Goal: Information Seeking & Learning: Learn about a topic

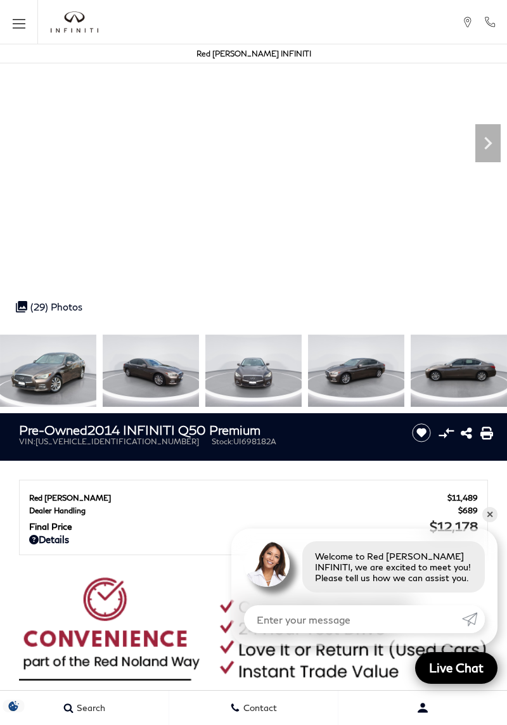
scroll to position [114, 0]
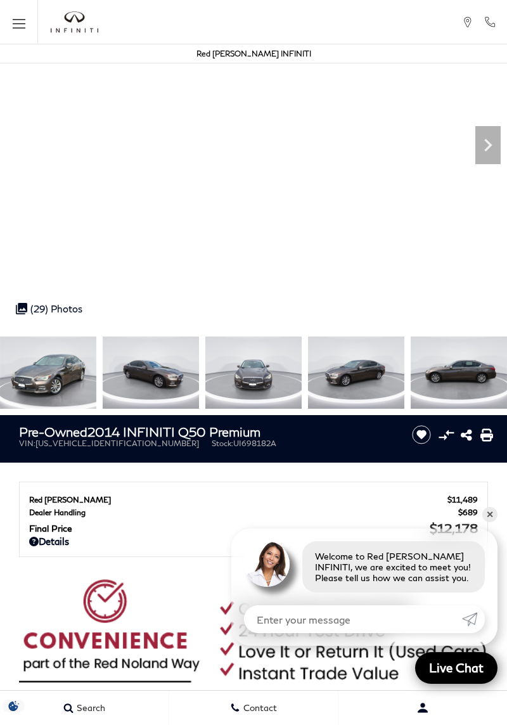
click at [183, 377] on img at bounding box center [151, 373] width 96 height 72
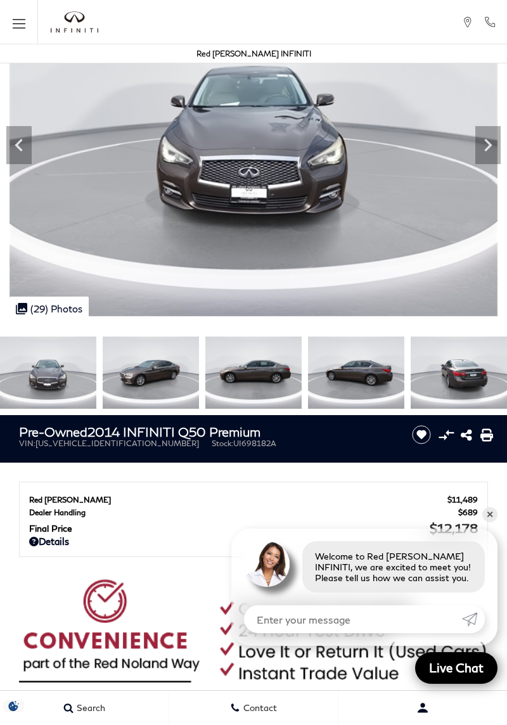
click at [487, 152] on icon "Next" at bounding box center [488, 145] width 25 height 25
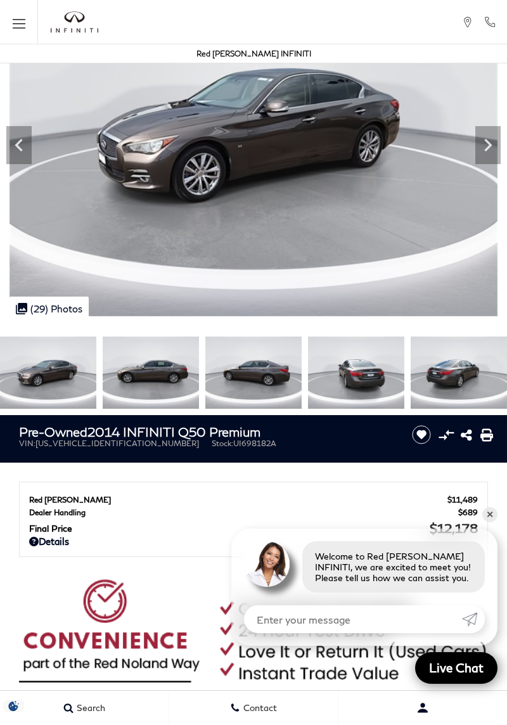
click at [480, 146] on icon "Next" at bounding box center [488, 145] width 25 height 25
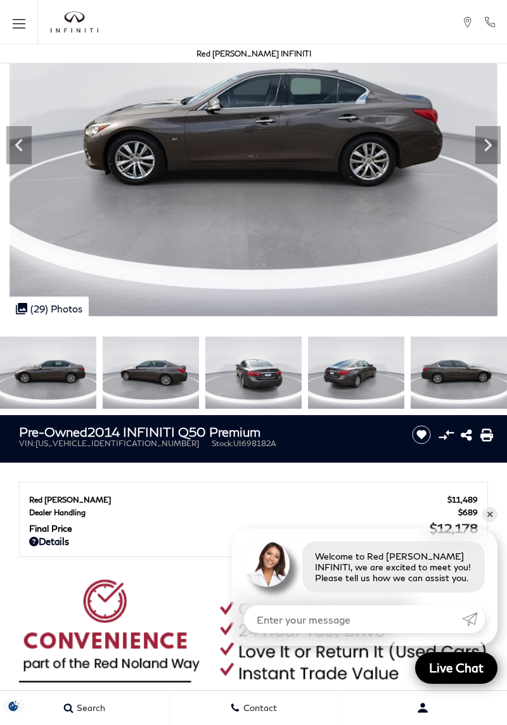
click at [482, 143] on icon "Next" at bounding box center [488, 145] width 25 height 25
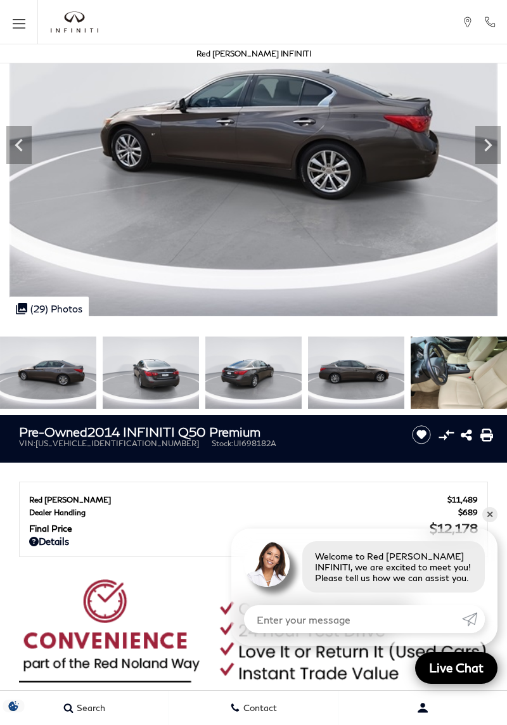
click at [482, 150] on icon "Next" at bounding box center [488, 145] width 25 height 25
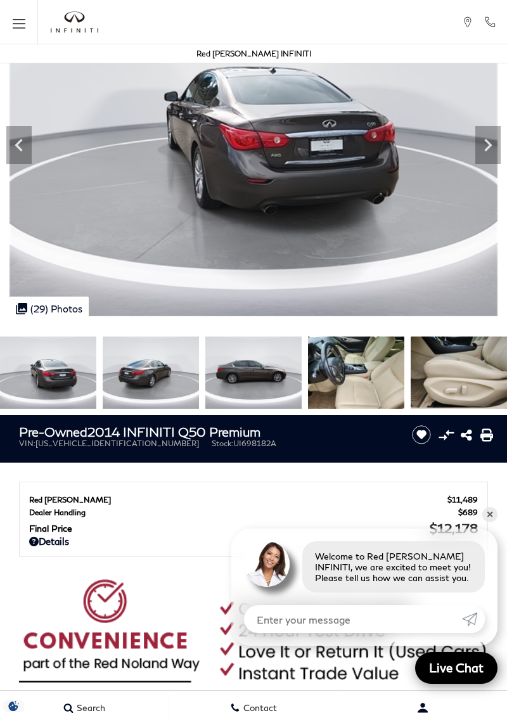
click at [481, 147] on icon "Next" at bounding box center [488, 145] width 25 height 25
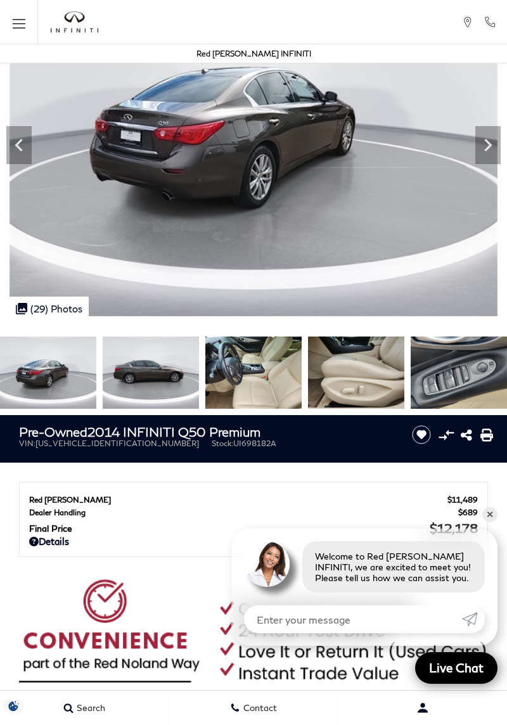
click at [488, 153] on icon "Next" at bounding box center [488, 145] width 25 height 25
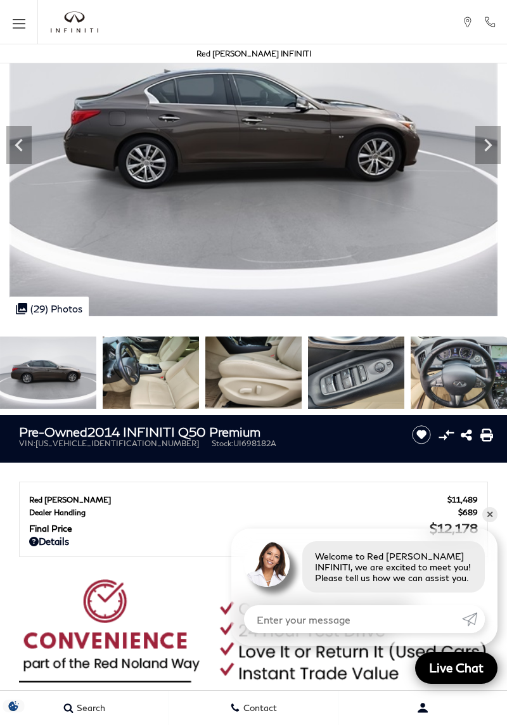
click at [490, 149] on icon "Next" at bounding box center [488, 145] width 25 height 25
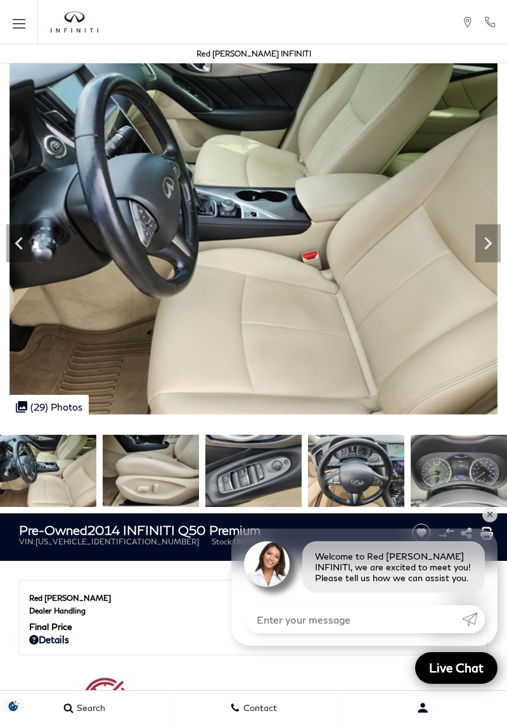
scroll to position [15, 0]
click at [489, 242] on icon "Next" at bounding box center [488, 243] width 8 height 13
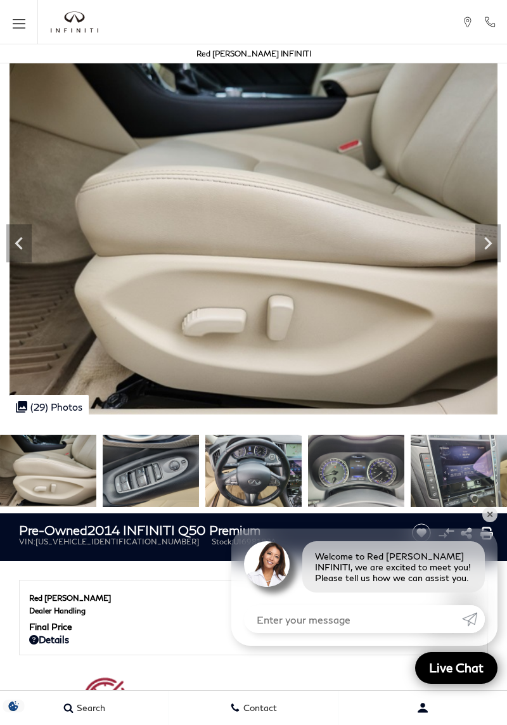
click at [488, 250] on icon "Next" at bounding box center [488, 243] width 25 height 25
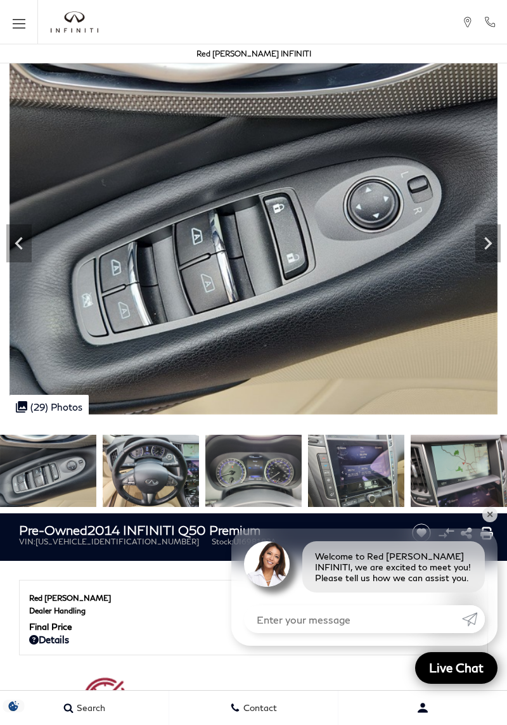
click at [478, 247] on icon "Next" at bounding box center [488, 243] width 25 height 25
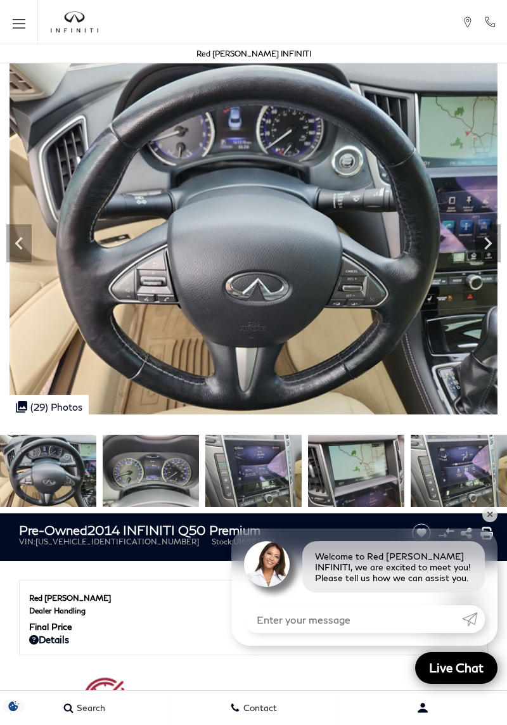
click at [491, 251] on icon "Next" at bounding box center [488, 243] width 25 height 25
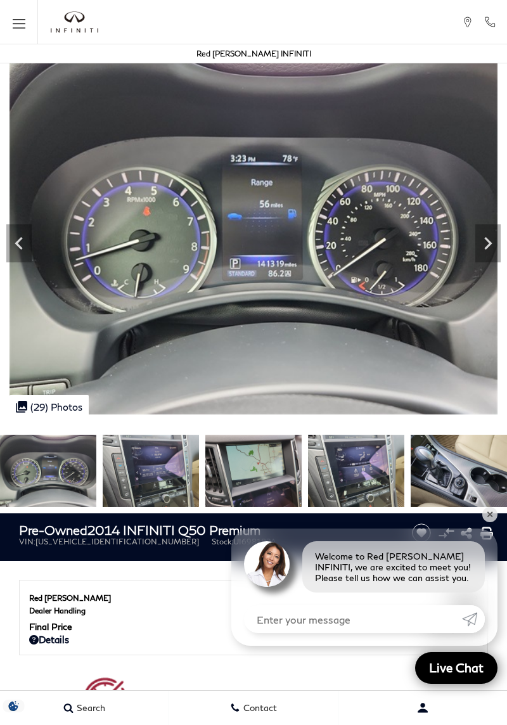
click at [490, 250] on icon "Next" at bounding box center [488, 243] width 25 height 25
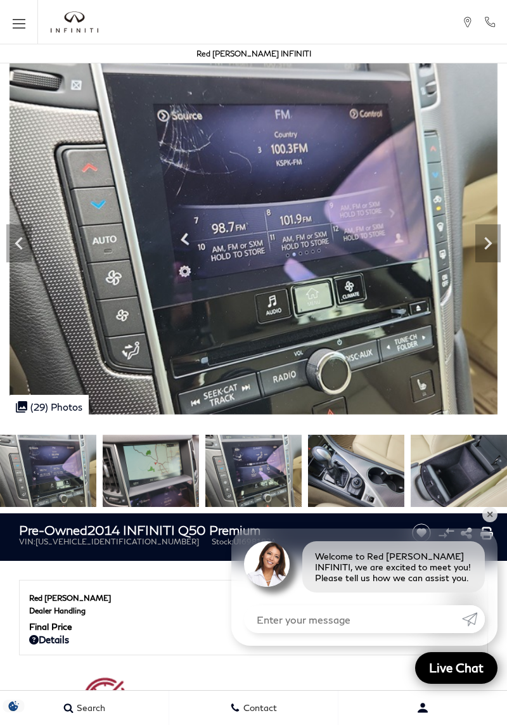
click at [490, 241] on icon "Next" at bounding box center [488, 243] width 8 height 13
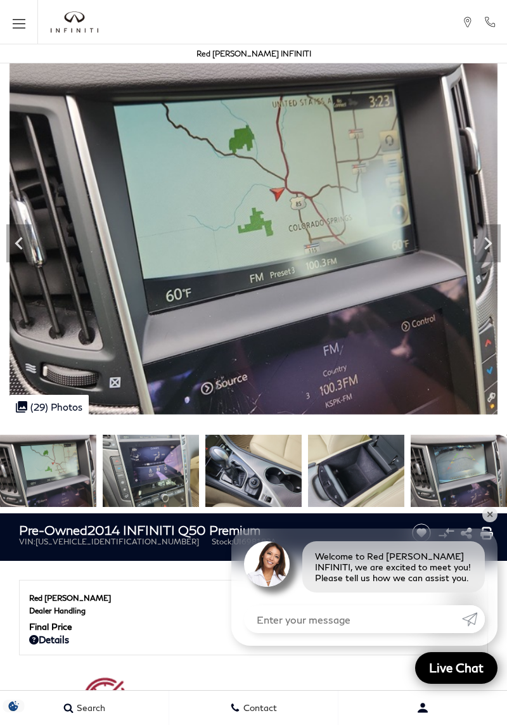
click at [494, 261] on div "Next" at bounding box center [488, 243] width 25 height 38
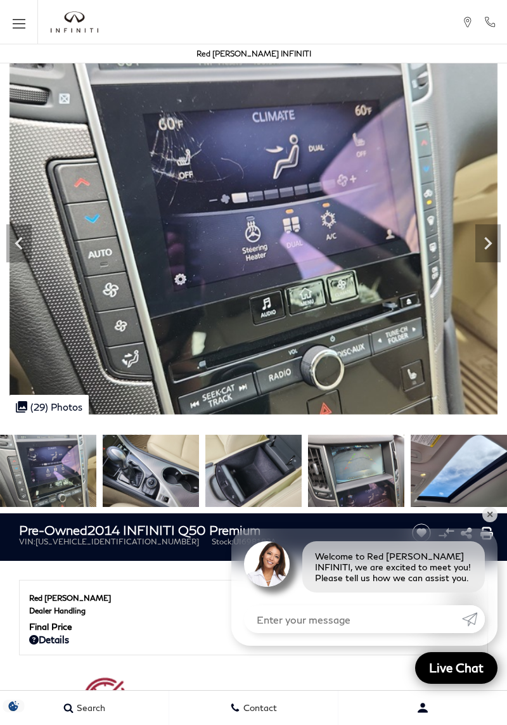
click at [486, 245] on icon "Next" at bounding box center [488, 243] width 25 height 25
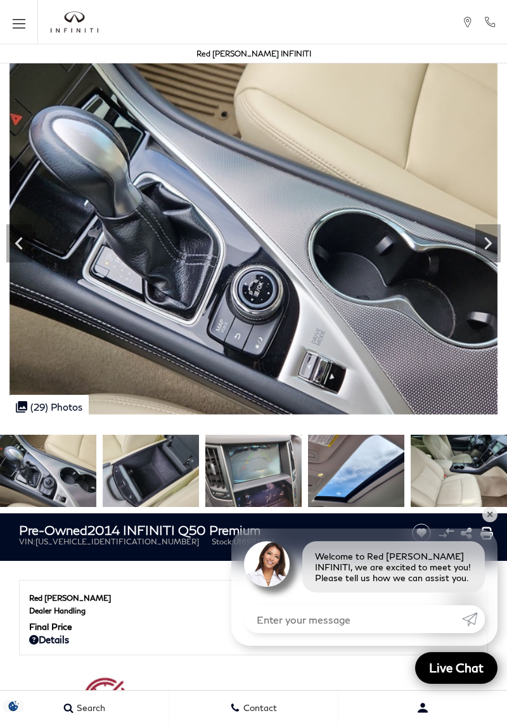
click at [482, 259] on div "Next" at bounding box center [488, 243] width 25 height 38
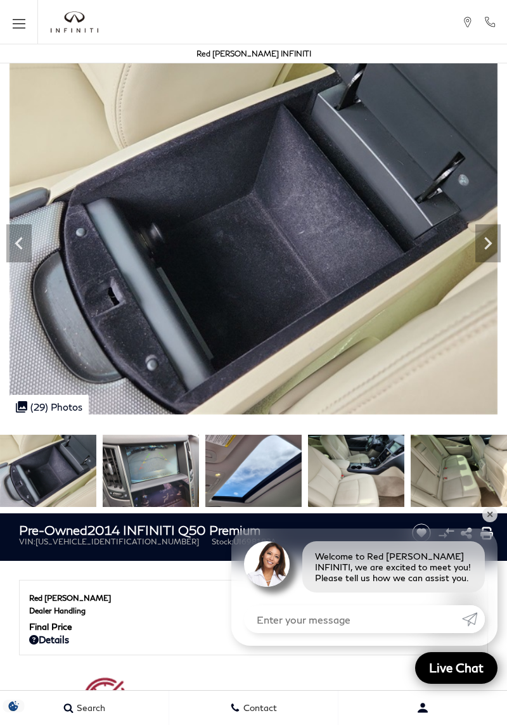
click at [487, 252] on icon "Next" at bounding box center [488, 243] width 25 height 25
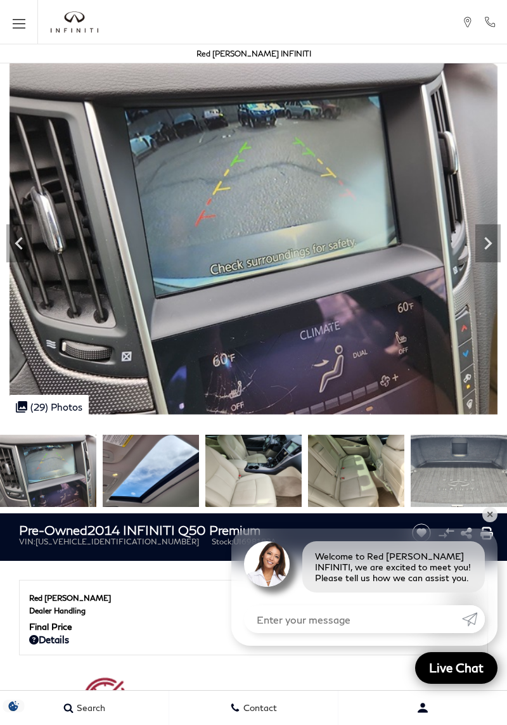
click at [486, 236] on icon "Next" at bounding box center [488, 243] width 25 height 25
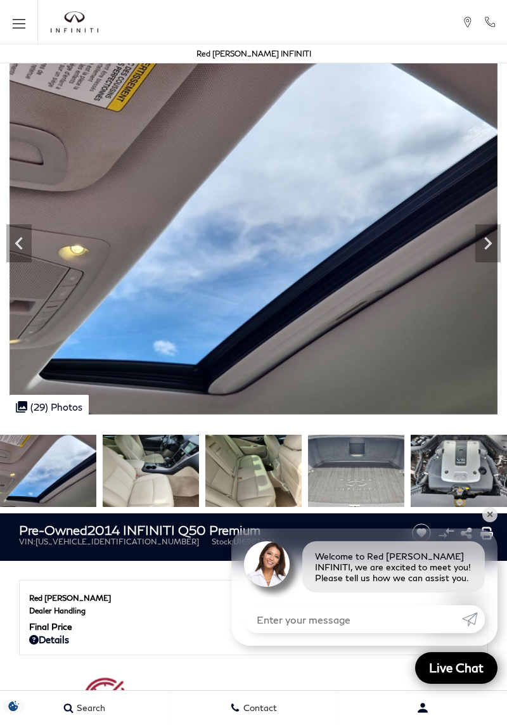
click at [471, 264] on img at bounding box center [253, 231] width 507 height 367
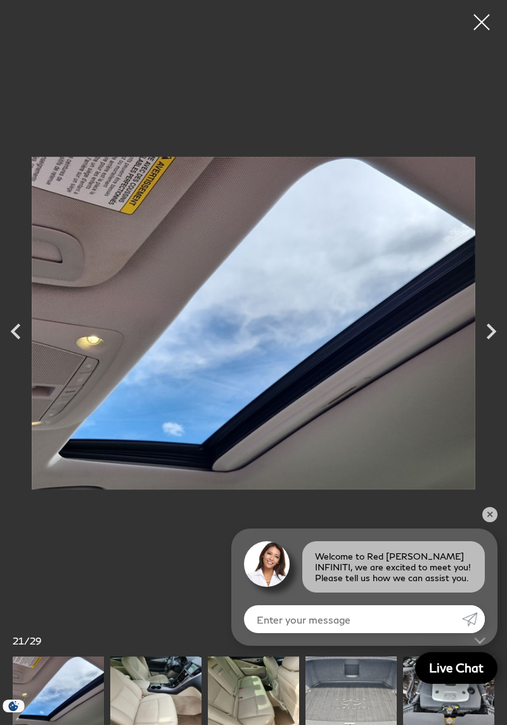
click at [491, 330] on icon "Next" at bounding box center [492, 332] width 32 height 32
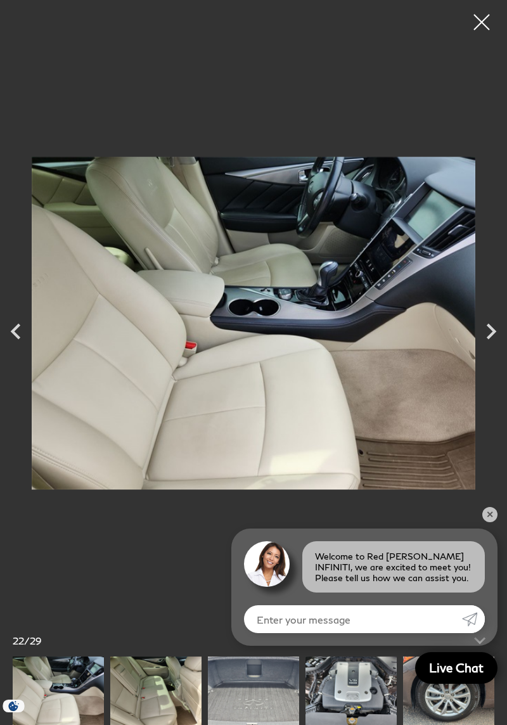
click at [490, 327] on icon "Next" at bounding box center [492, 331] width 10 height 16
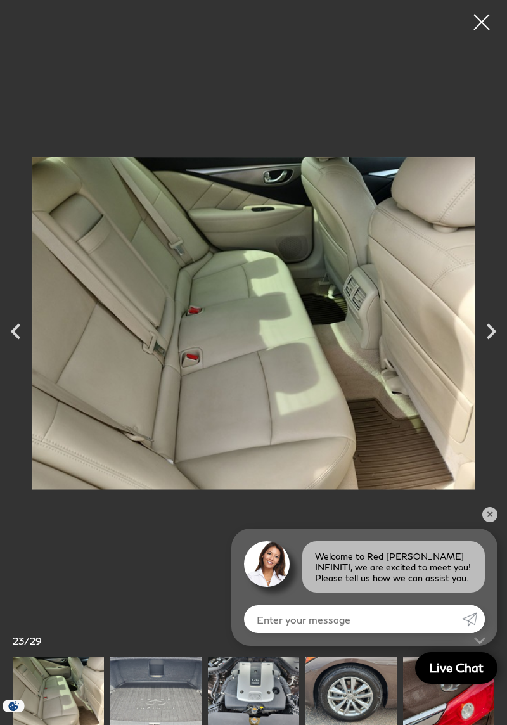
click at [485, 332] on icon "Next" at bounding box center [492, 332] width 32 height 32
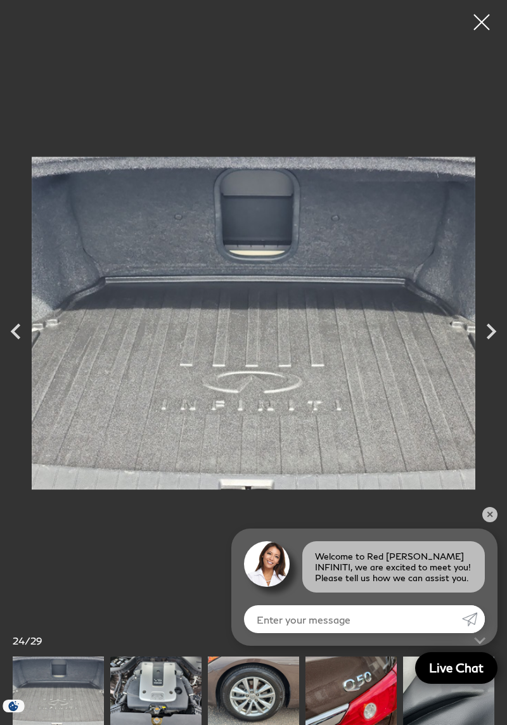
click at [487, 339] on icon "Next" at bounding box center [492, 332] width 32 height 32
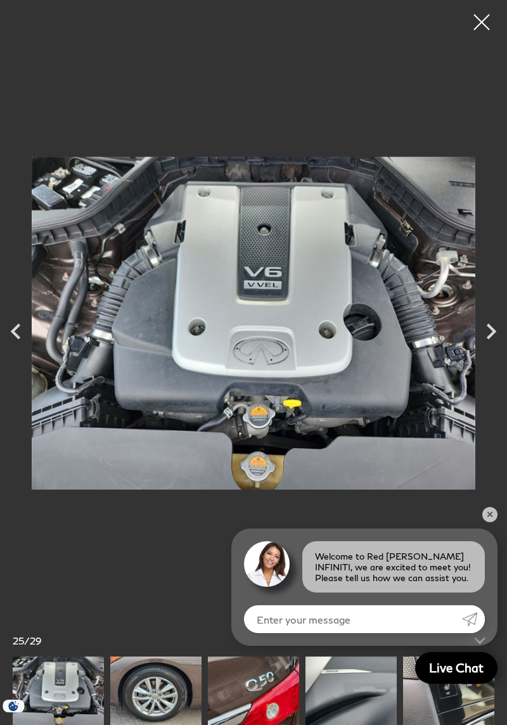
click at [490, 328] on icon "Next" at bounding box center [492, 332] width 32 height 32
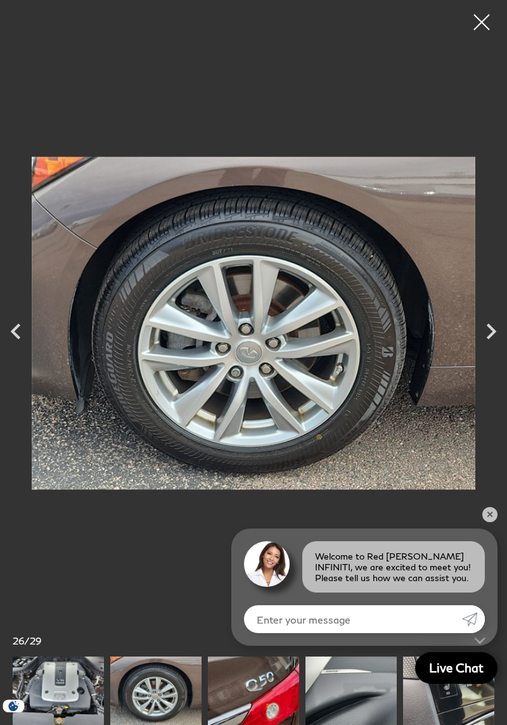
click at [488, 332] on icon "Next" at bounding box center [492, 332] width 32 height 32
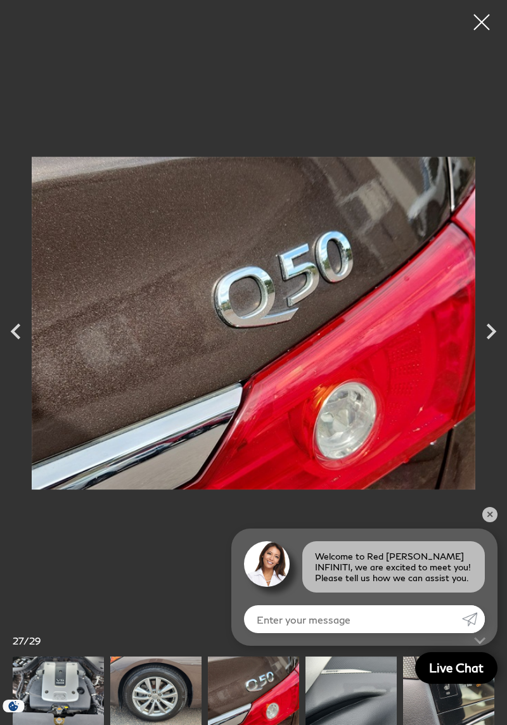
click at [500, 328] on icon "Next" at bounding box center [492, 332] width 32 height 32
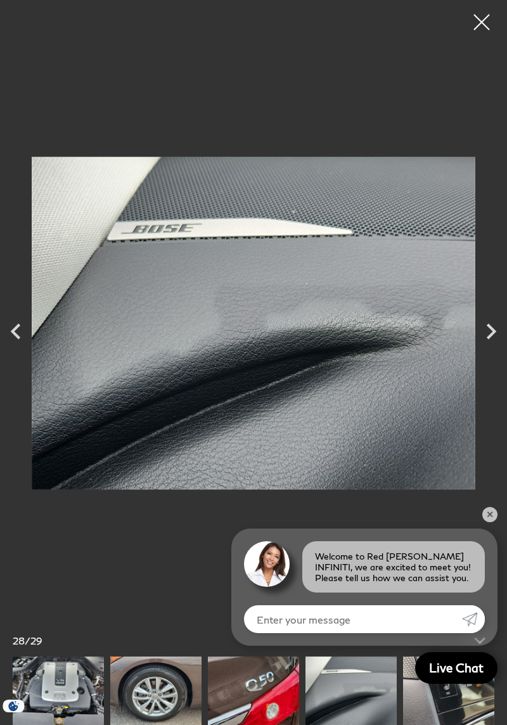
click at [489, 336] on icon "Next" at bounding box center [492, 331] width 10 height 16
